Goal: Task Accomplishment & Management: Manage account settings

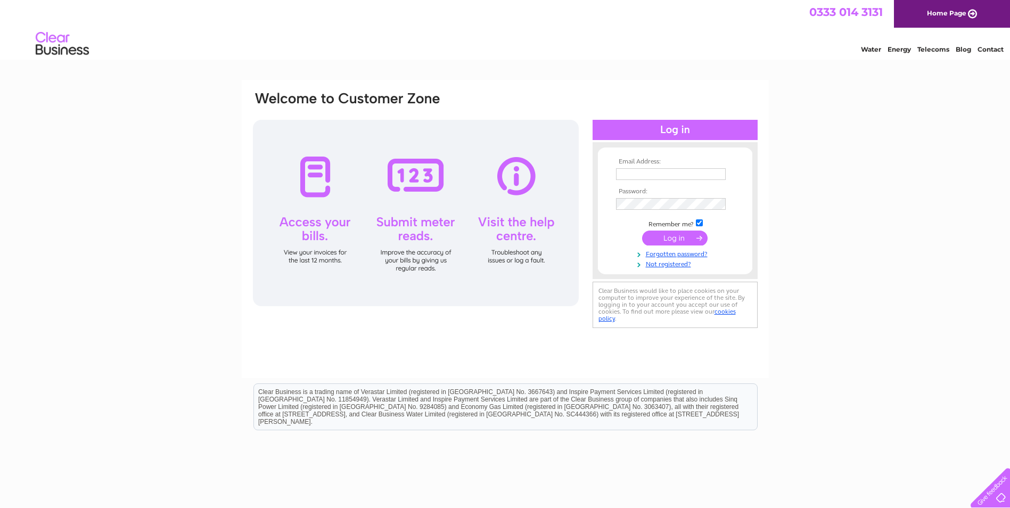
type input "tayview@aol.com"
click at [675, 236] on input "submit" at bounding box center [674, 238] width 65 height 15
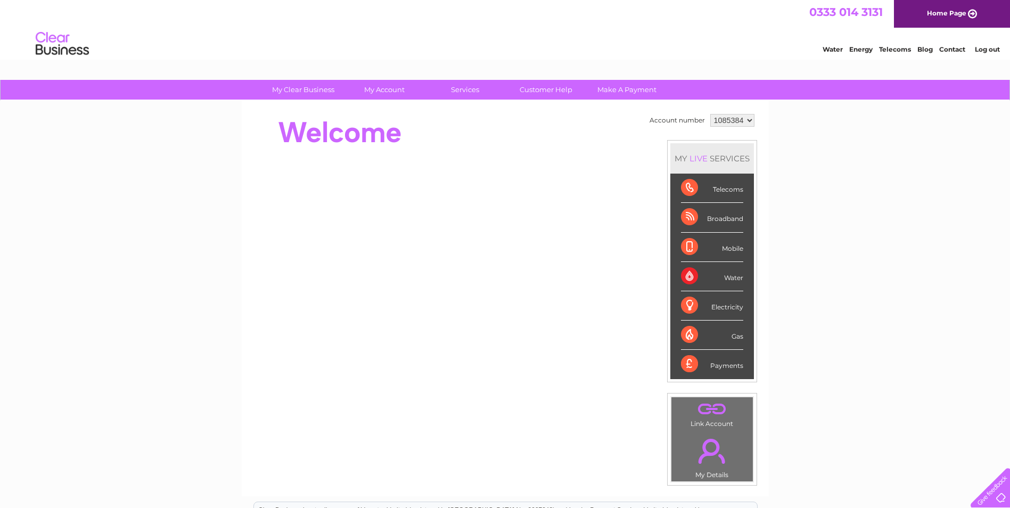
click at [690, 276] on div "Water" at bounding box center [712, 276] width 62 height 29
click at [733, 278] on div "Water" at bounding box center [712, 276] width 62 height 29
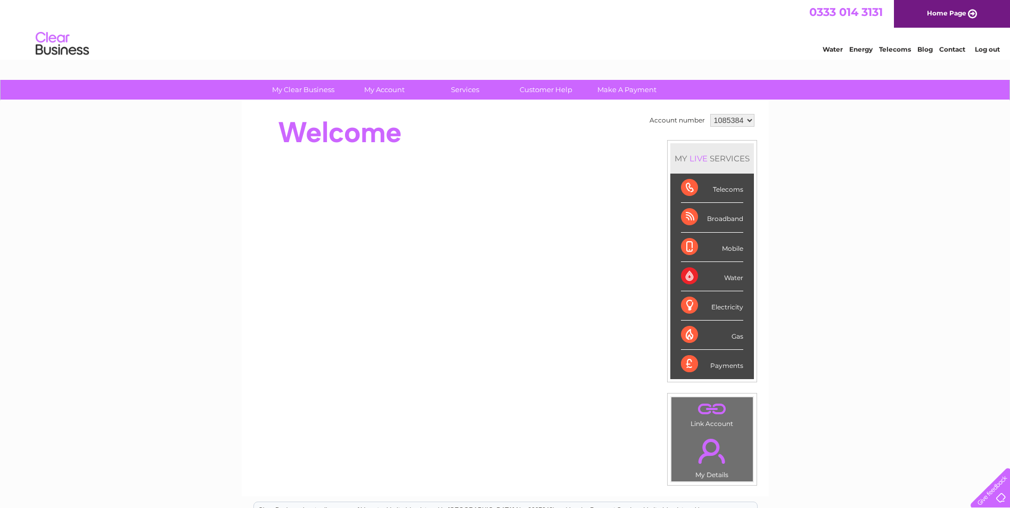
drag, startPoint x: 733, startPoint y: 278, endPoint x: 705, endPoint y: 278, distance: 28.2
click at [705, 278] on div "Water" at bounding box center [712, 276] width 62 height 29
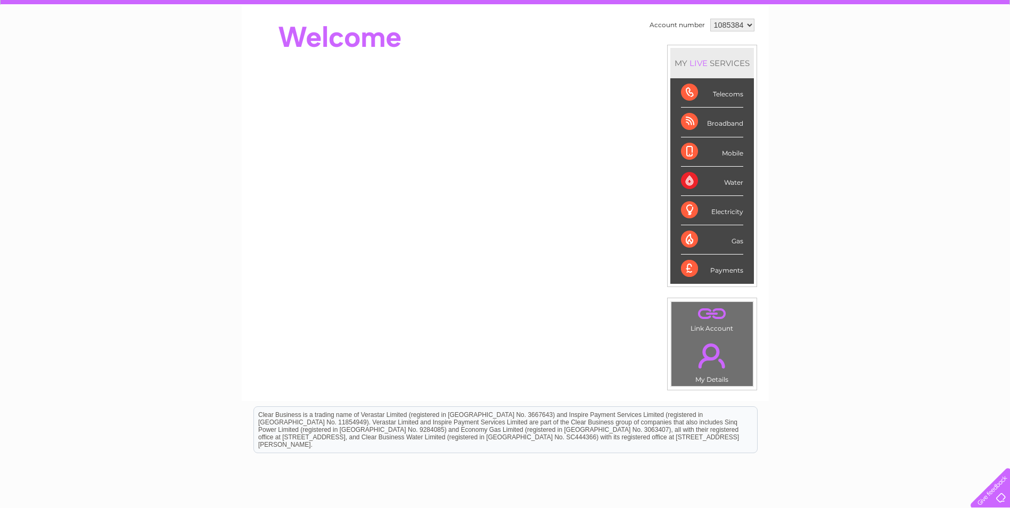
scroll to position [106, 0]
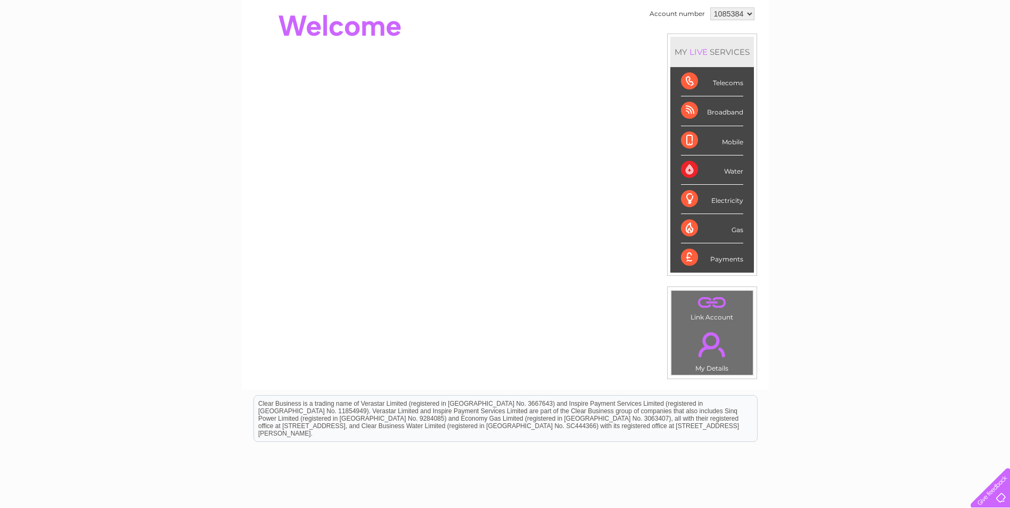
click at [714, 339] on link "." at bounding box center [712, 344] width 76 height 37
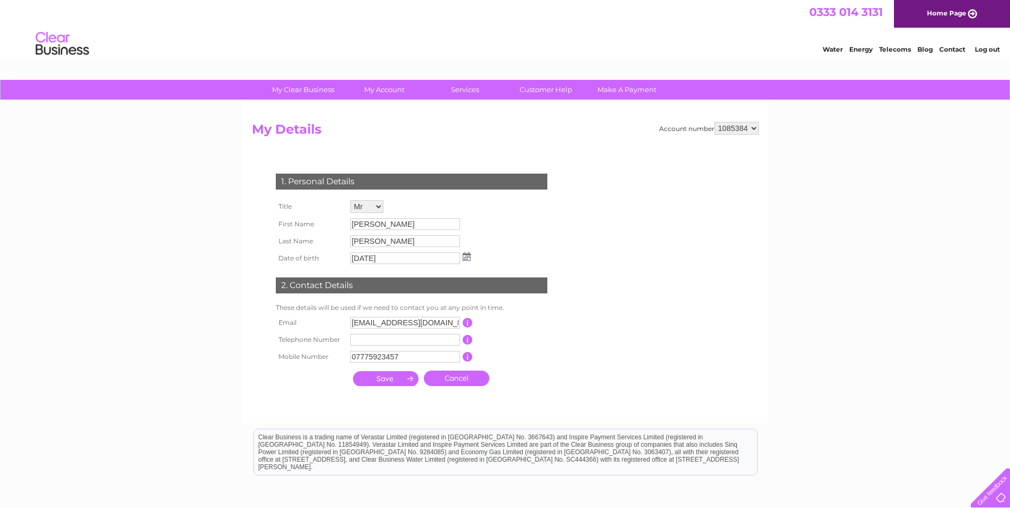
click at [464, 324] on input "button" at bounding box center [468, 323] width 10 height 10
click at [433, 320] on input "tayview@aol.com" at bounding box center [405, 323] width 110 height 12
drag, startPoint x: 432, startPoint y: 319, endPoint x: 340, endPoint y: 319, distance: 91.6
click at [340, 319] on tr "Email tayview@aol.com This should be a valid email address" at bounding box center [416, 323] width 286 height 18
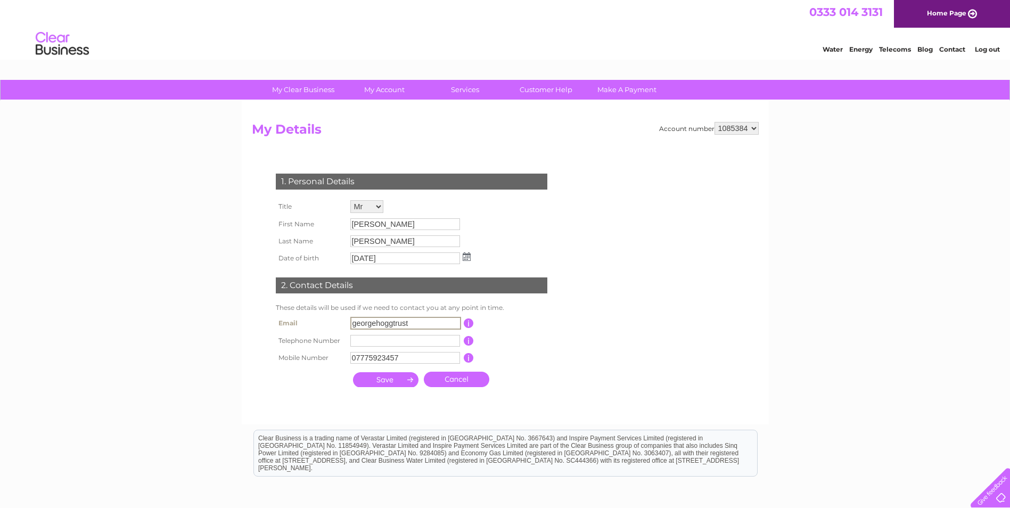
click at [353, 372] on input "submit" at bounding box center [385, 379] width 65 height 15
type input "georgehoggtrust@gmail.com"
click at [388, 381] on input "submit" at bounding box center [385, 379] width 65 height 15
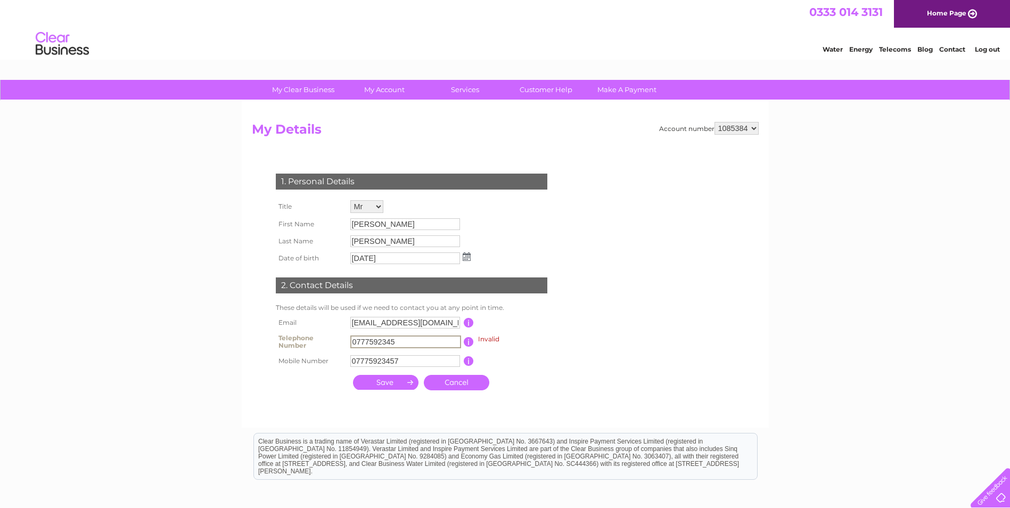
type input "07775923457"
click at [590, 395] on form "Account number 1085384 My Details 1. Personal Details Title Mr Mrs Ms Miss Dr R…" at bounding box center [505, 269] width 507 height 295
drag, startPoint x: 404, startPoint y: 339, endPoint x: 335, endPoint y: 339, distance: 68.7
click at [335, 339] on tr "Telephone Number 07775923457 Invalid This should be a valid landline telephone …" at bounding box center [416, 341] width 286 height 21
click at [387, 381] on input "submit" at bounding box center [385, 382] width 65 height 15
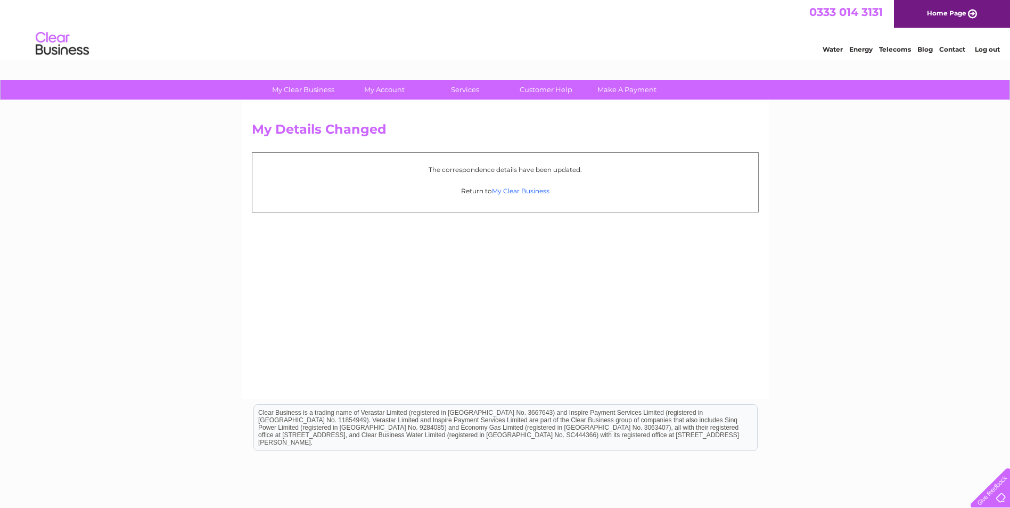
click at [526, 192] on link "My Clear Business" at bounding box center [521, 191] width 58 height 8
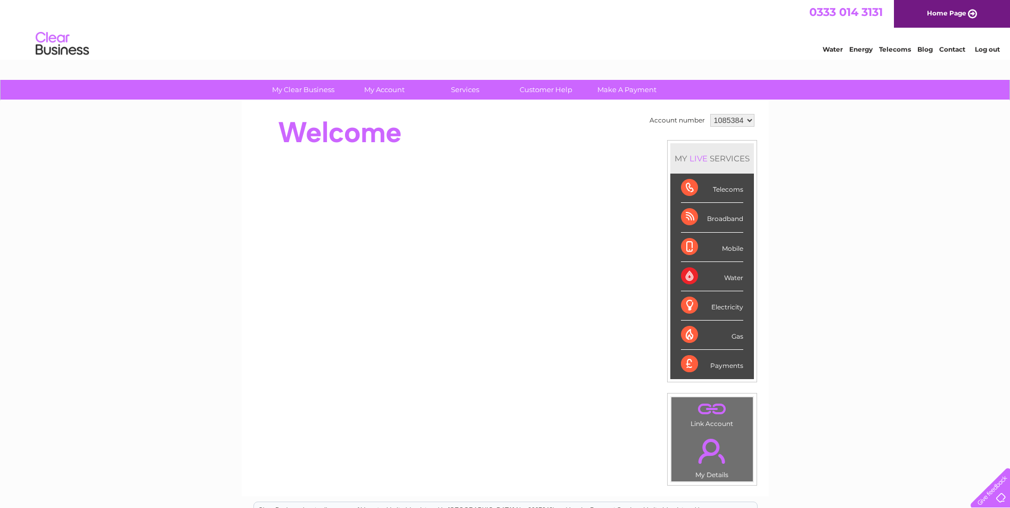
click at [699, 277] on div "Water" at bounding box center [712, 276] width 62 height 29
click at [710, 420] on td ". Link Account" at bounding box center [712, 414] width 83 height 34
click at [706, 415] on link "." at bounding box center [712, 409] width 76 height 19
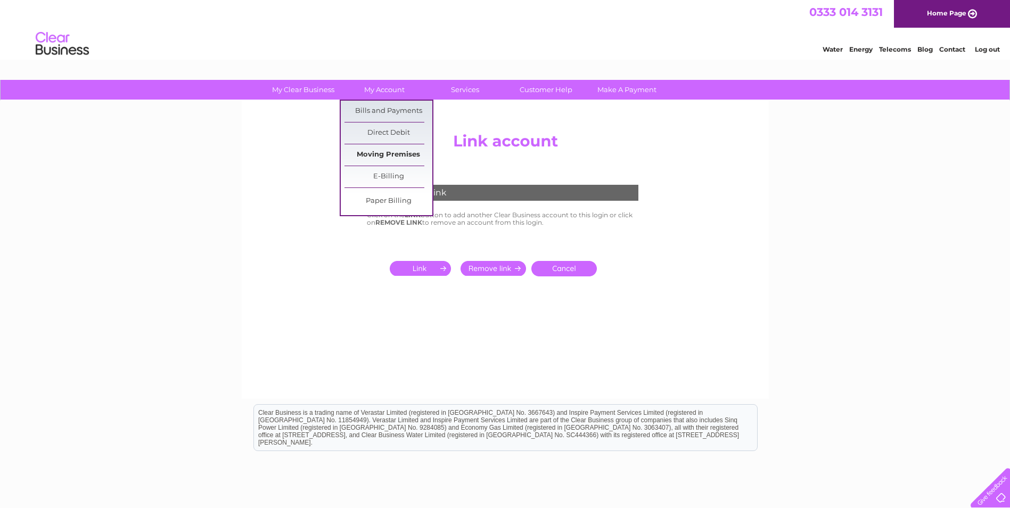
click at [385, 151] on link "Moving Premises" at bounding box center [388, 154] width 88 height 21
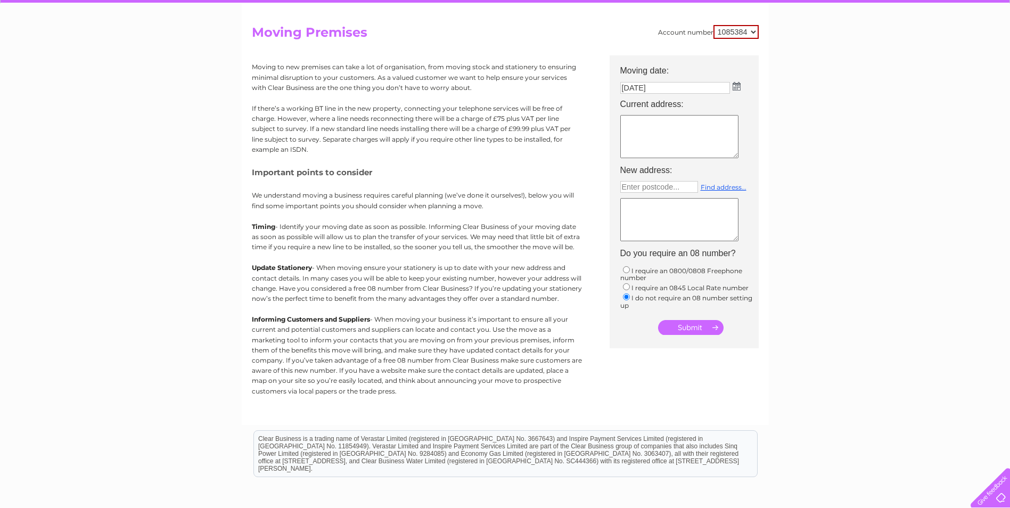
scroll to position [44, 0]
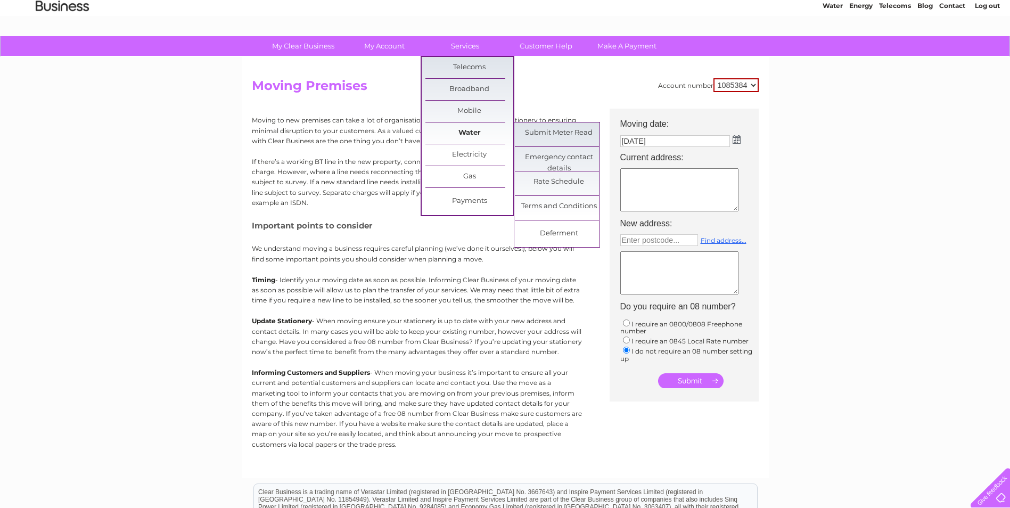
click at [468, 132] on link "Water" at bounding box center [469, 132] width 88 height 21
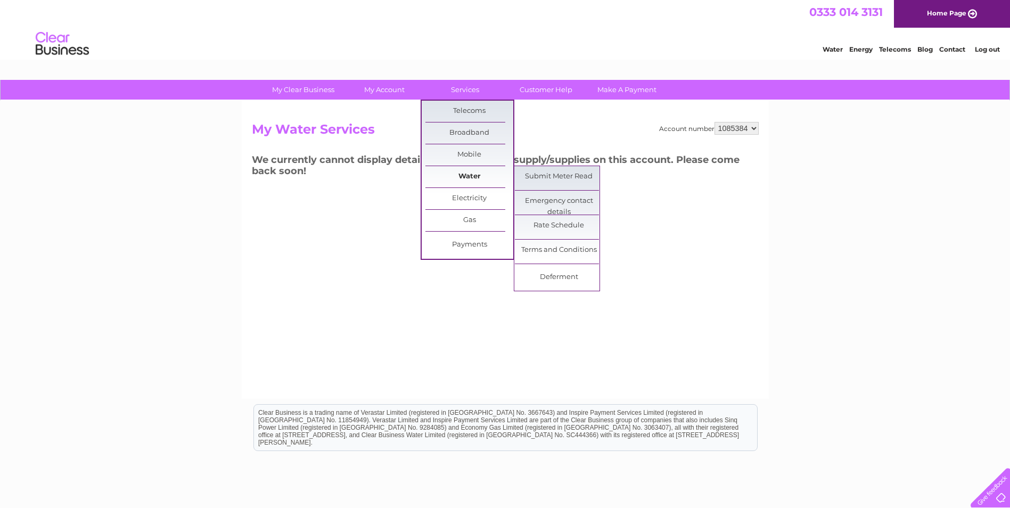
click at [472, 176] on link "Water" at bounding box center [469, 176] width 88 height 21
click at [549, 175] on link "Submit Meter Read" at bounding box center [559, 176] width 88 height 21
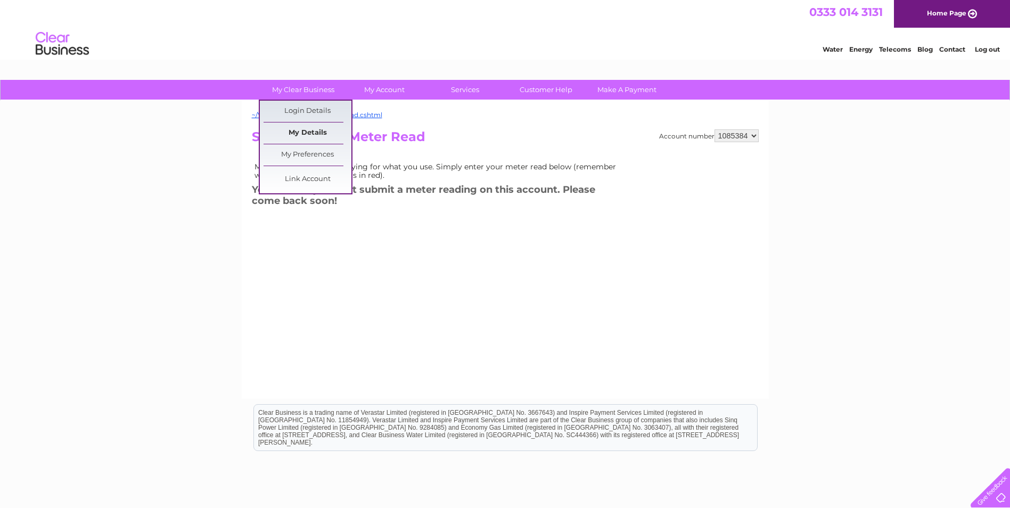
click at [311, 130] on link "My Details" at bounding box center [308, 132] width 88 height 21
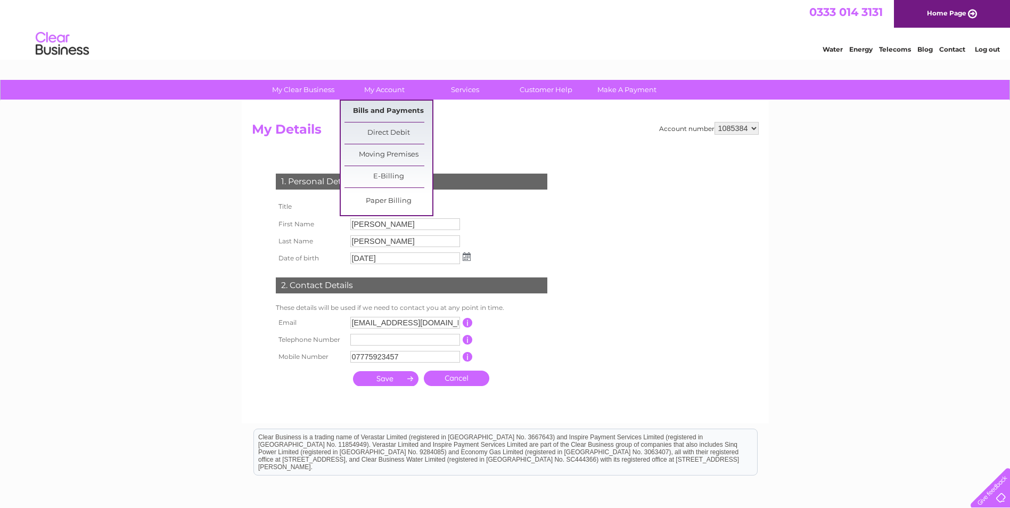
click at [383, 111] on link "Bills and Payments" at bounding box center [388, 111] width 88 height 21
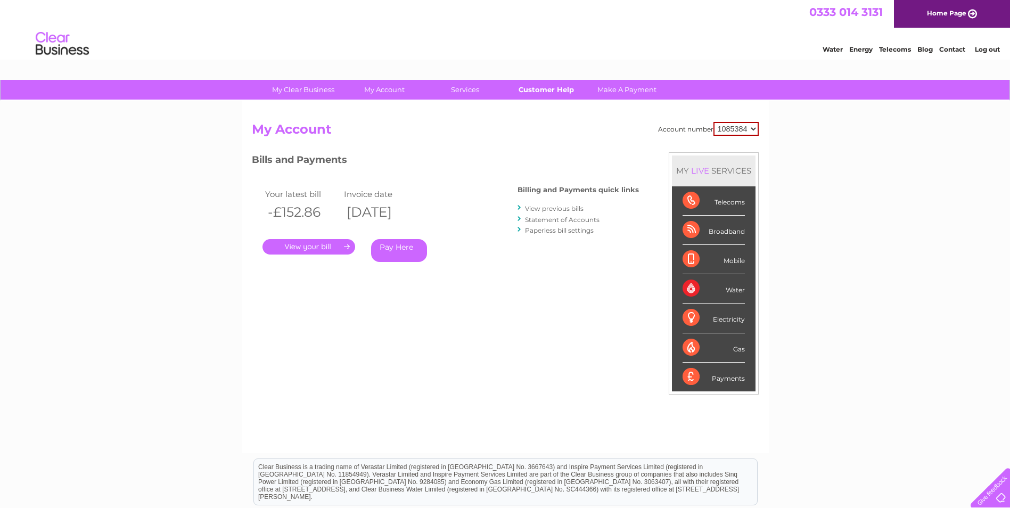
click at [549, 88] on link "Customer Help" at bounding box center [546, 90] width 88 height 20
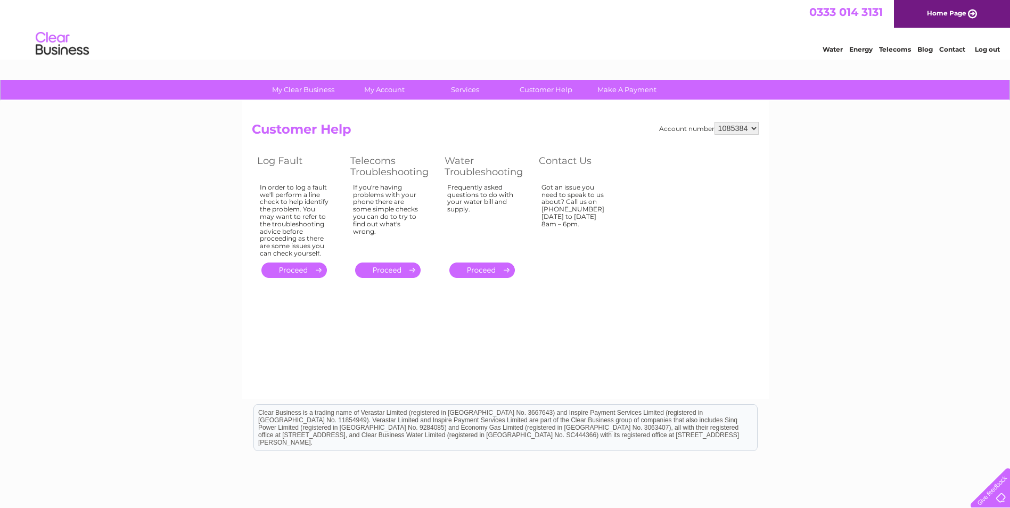
click at [998, 497] on div at bounding box center [988, 486] width 44 height 44
click at [120, 396] on div "My Clear Business Login Details My Details My Preferences Link Account My Accou…" at bounding box center [505, 330] width 1010 height 501
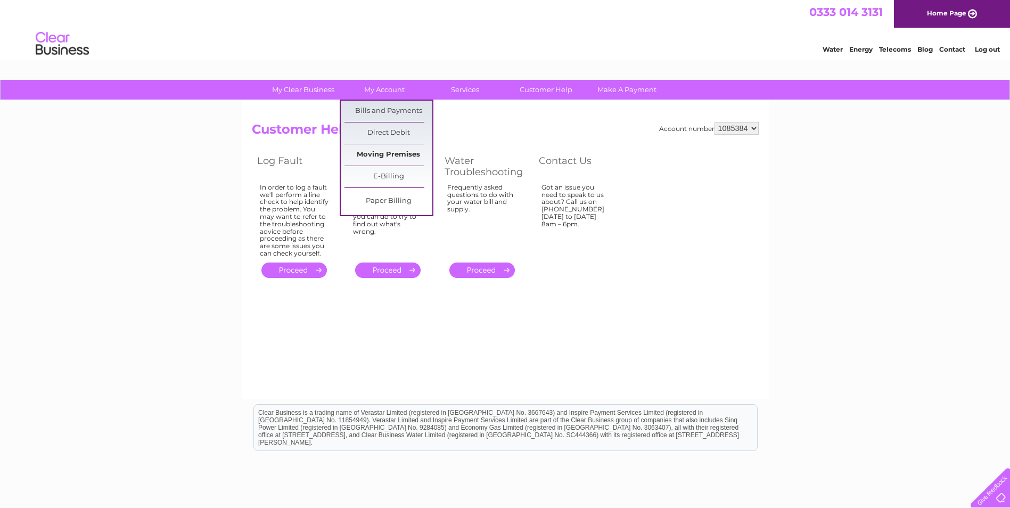
click at [401, 154] on link "Moving Premises" at bounding box center [388, 154] width 88 height 21
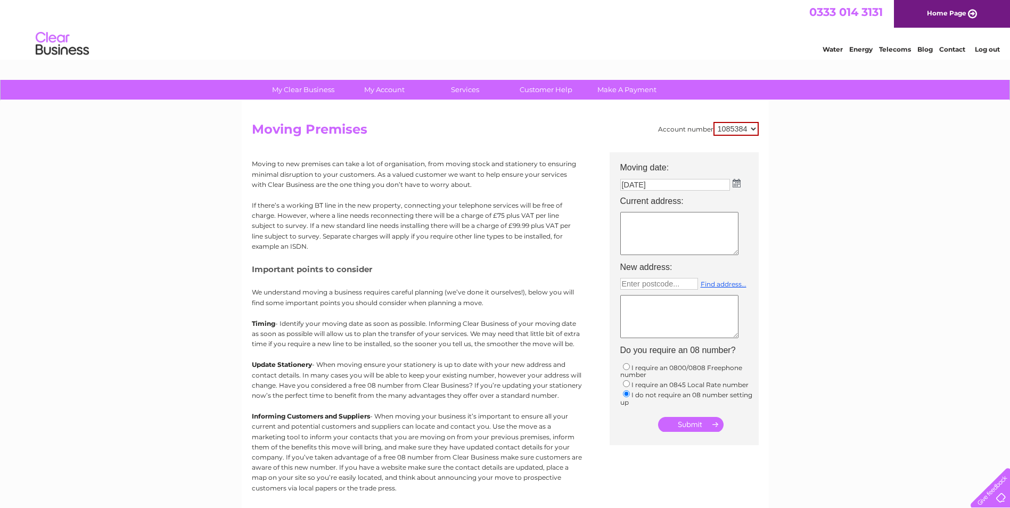
click at [636, 228] on textarea at bounding box center [679, 233] width 118 height 43
type textarea "M"
type textarea "George Hogg Trust Morenish Place Main Street Killin FK21 8UR"
click at [632, 283] on input "text" at bounding box center [659, 284] width 78 height 12
type input "fk218ur"
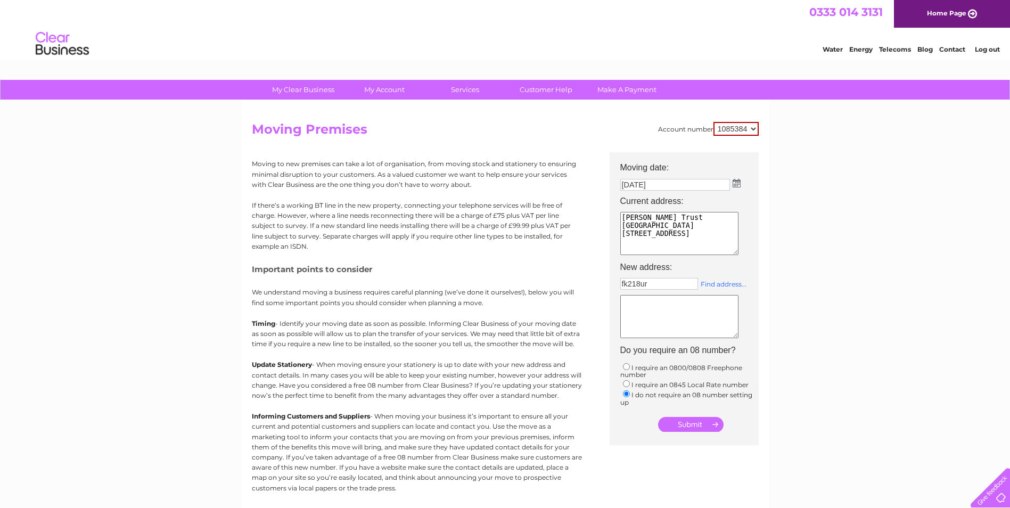
click at [717, 285] on link "Find address..." at bounding box center [724, 284] width 46 height 8
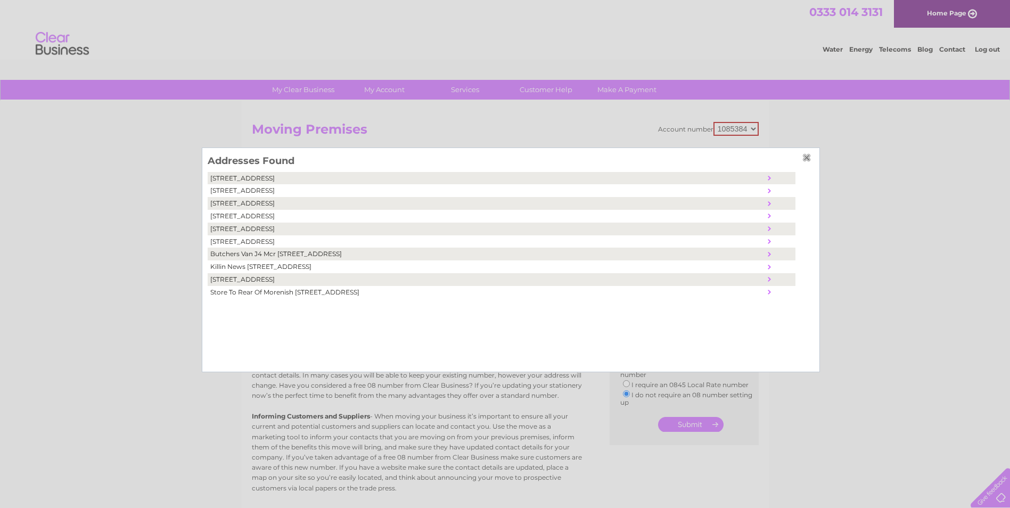
click at [771, 279] on input "button" at bounding box center [769, 279] width 3 height 5
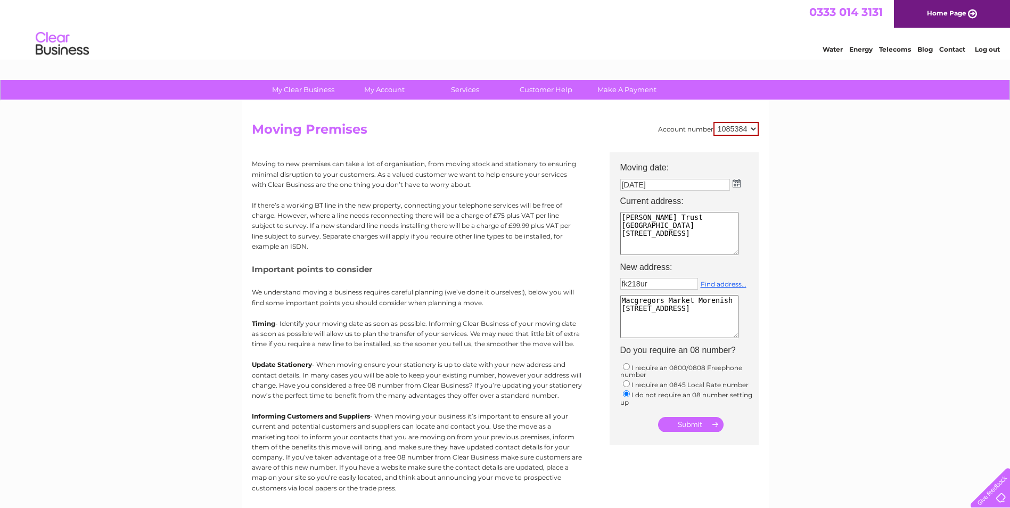
click at [697, 305] on textarea "Macgregors Market Morenish Pla Main Street Killin United Kingdom FK21 8UR" at bounding box center [679, 316] width 118 height 43
drag, startPoint x: 683, startPoint y: 336, endPoint x: 625, endPoint y: 298, distance: 69.7
click at [625, 298] on textarea "Macgregors Market Morenish Pla Main Street Killin United Kingdom FK21 8UR" at bounding box center [679, 316] width 118 height 43
type textarea "M FK21 8UR"
drag, startPoint x: 686, startPoint y: 310, endPoint x: 611, endPoint y: 298, distance: 76.5
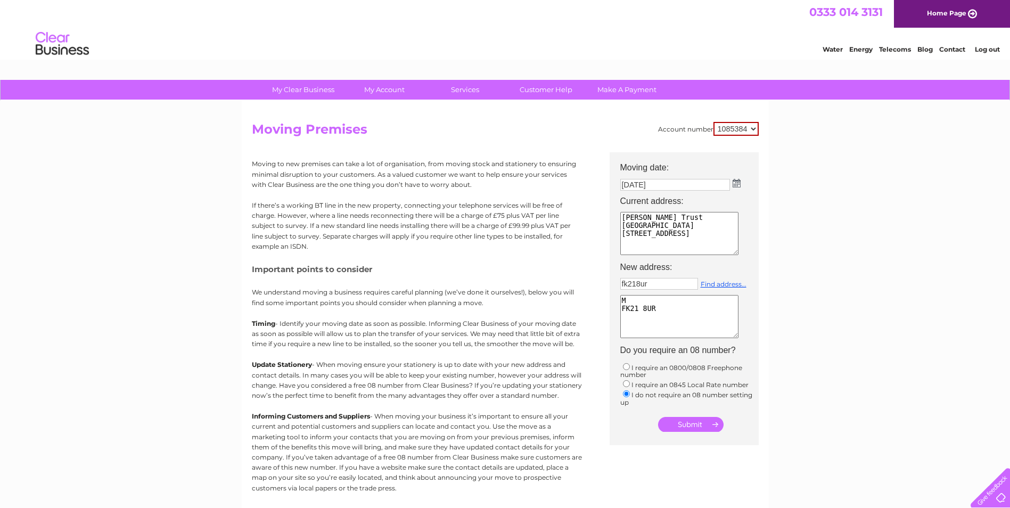
click at [611, 298] on center "Moving date: 08/10/2025 Current address: George Hogg Trust Morenish Place Main …" at bounding box center [684, 293] width 149 height 282
drag, startPoint x: 660, startPoint y: 285, endPoint x: 614, endPoint y: 281, distance: 45.9
click at [614, 281] on center "Moving date: 08/10/2025 Current address: George Hogg Trust Morenish Place Main …" at bounding box center [684, 293] width 149 height 282
type input "Enter postcode..."
click at [690, 423] on input "submit" at bounding box center [690, 424] width 65 height 15
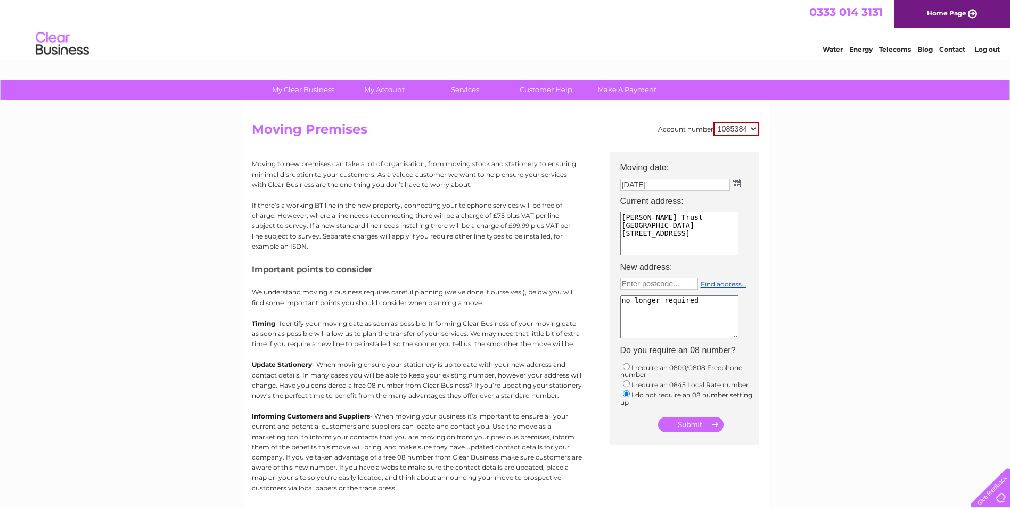
type textarea "no longer required"
click at [685, 423] on input "submit" at bounding box center [690, 424] width 65 height 15
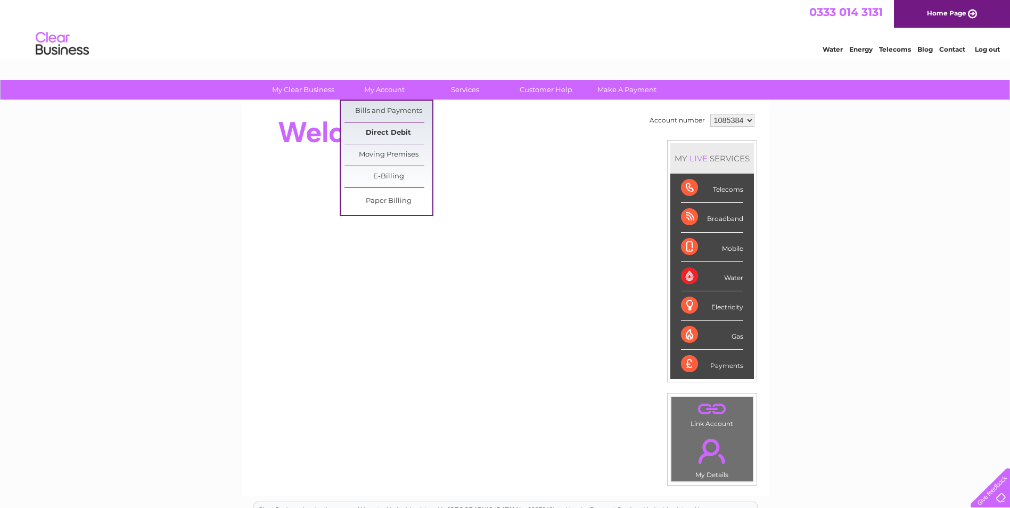
click at [394, 129] on link "Direct Debit" at bounding box center [388, 132] width 88 height 21
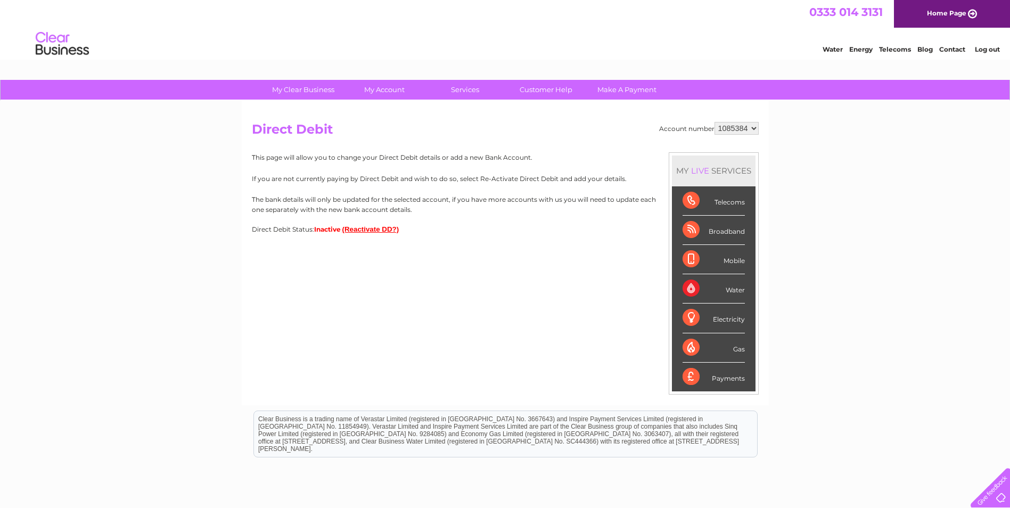
scroll to position [53, 0]
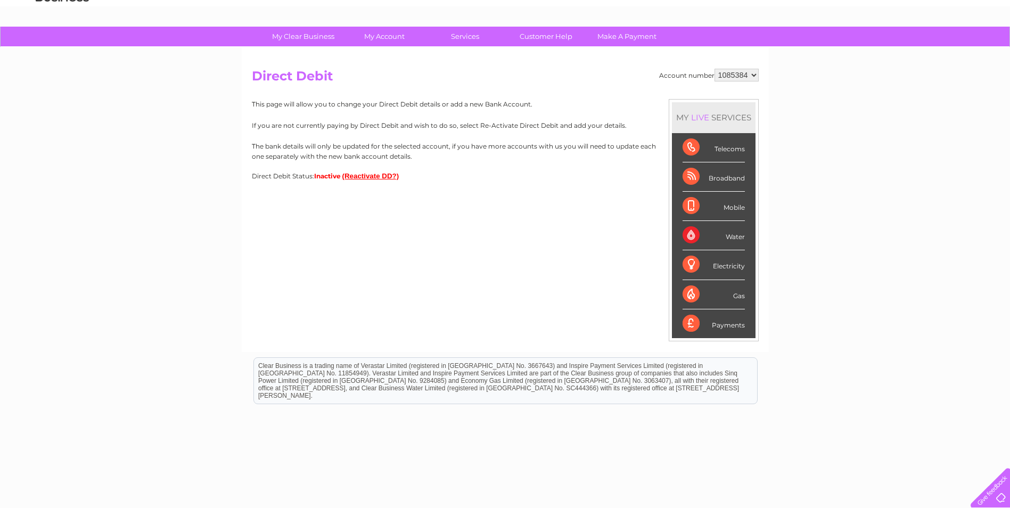
click at [693, 323] on div "Payments" at bounding box center [714, 323] width 62 height 29
click at [359, 176] on button "(Reactivate DD?)" at bounding box center [370, 176] width 57 height 8
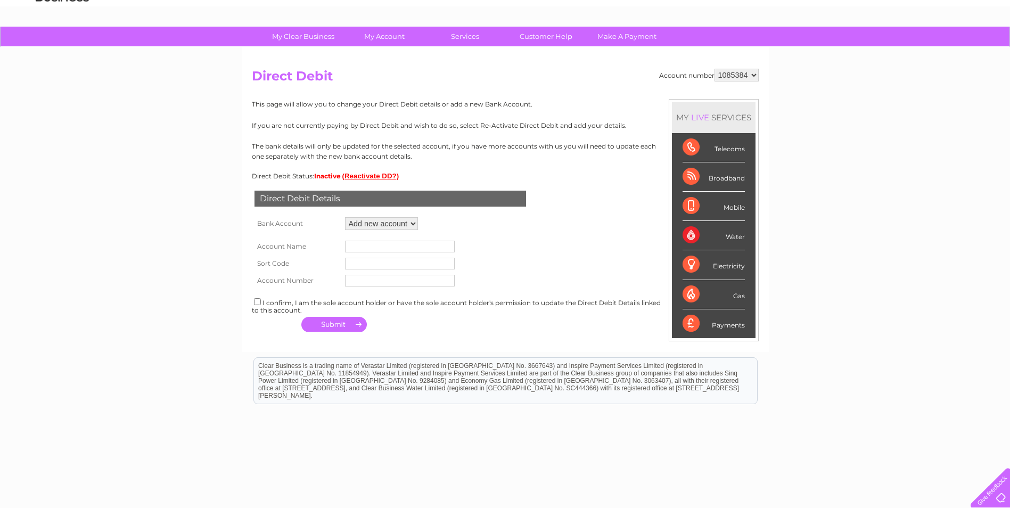
click at [497, 176] on div "Direct Debit Status: Inactive (Reactivate DD?)" at bounding box center [505, 176] width 507 height 8
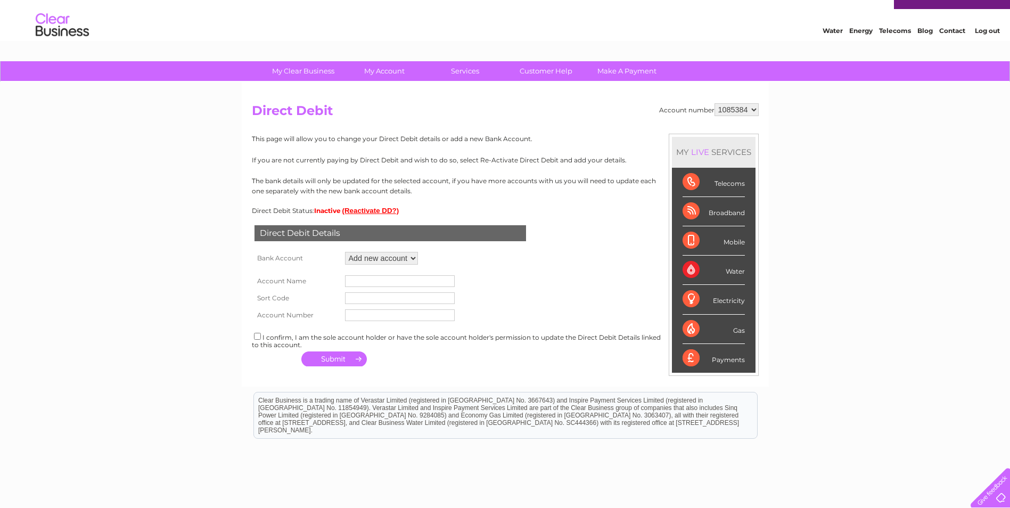
scroll to position [0, 0]
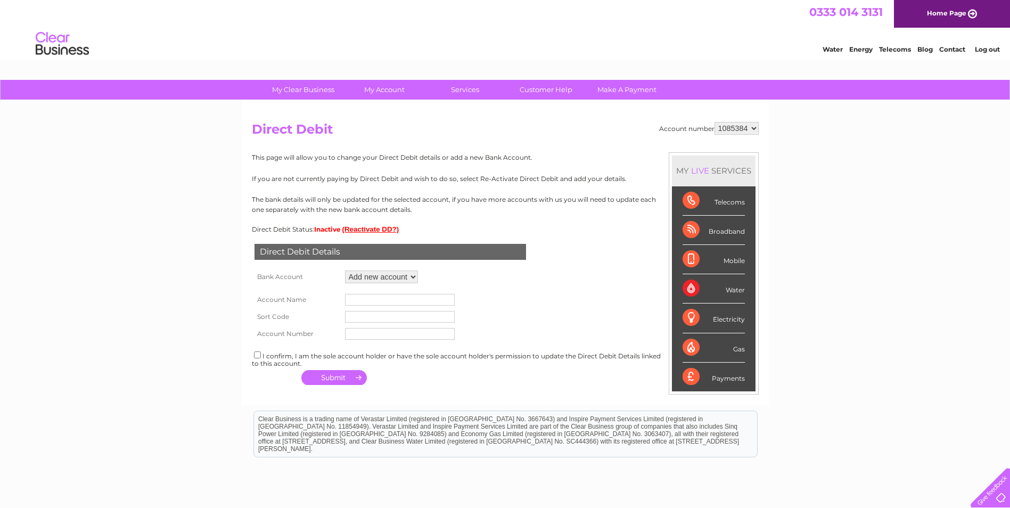
click at [986, 50] on link "Log out" at bounding box center [987, 49] width 25 height 8
